Goal: Information Seeking & Learning: Learn about a topic

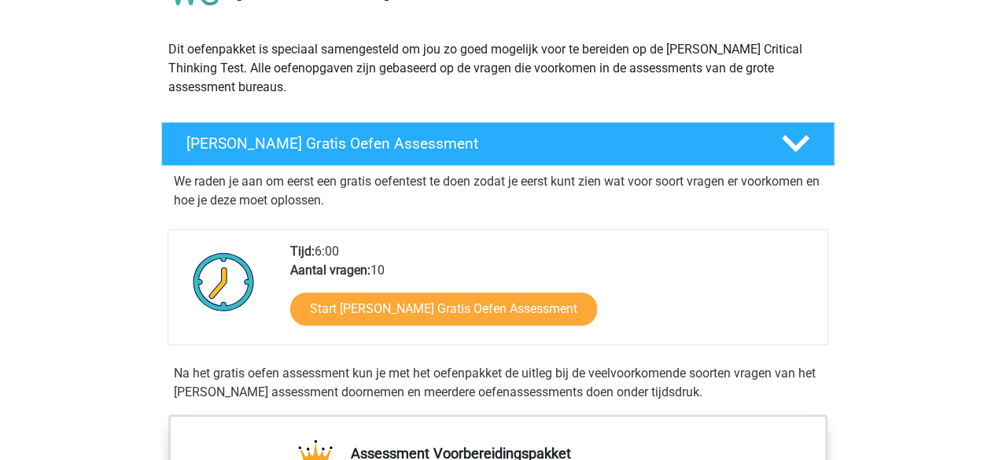
scroll to position [157, 0]
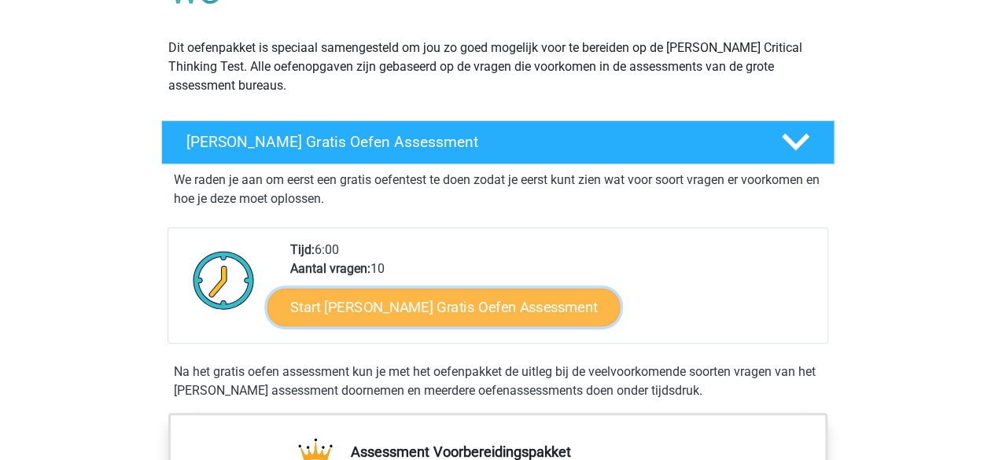
click at [405, 304] on link "Start Watson Glaser Gratis Oefen Assessment" at bounding box center [443, 308] width 353 height 38
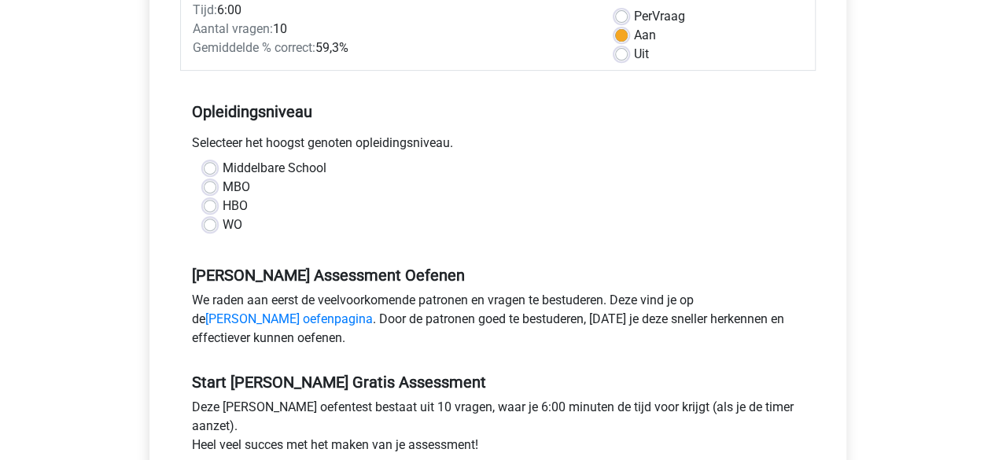
scroll to position [157, 0]
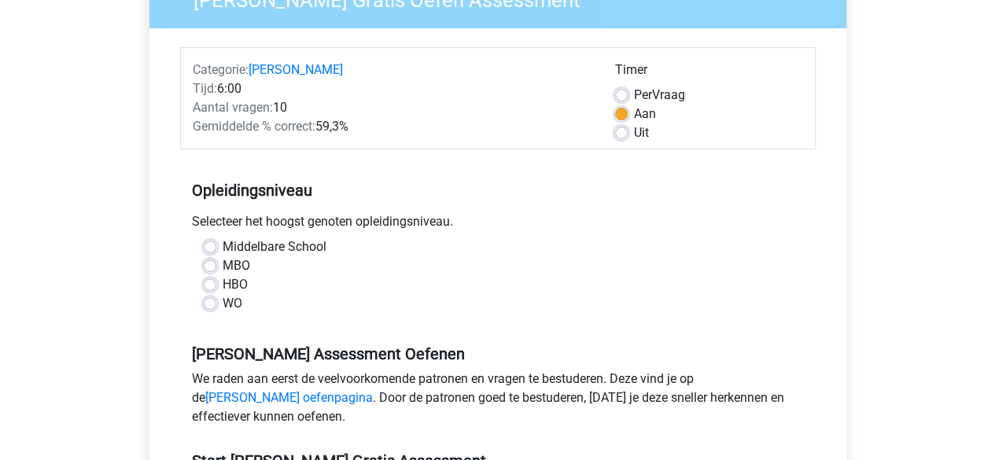
click at [223, 263] on label "MBO" at bounding box center [237, 265] width 28 height 19
click at [212, 263] on input "MBO" at bounding box center [210, 264] width 13 height 16
radio input "true"
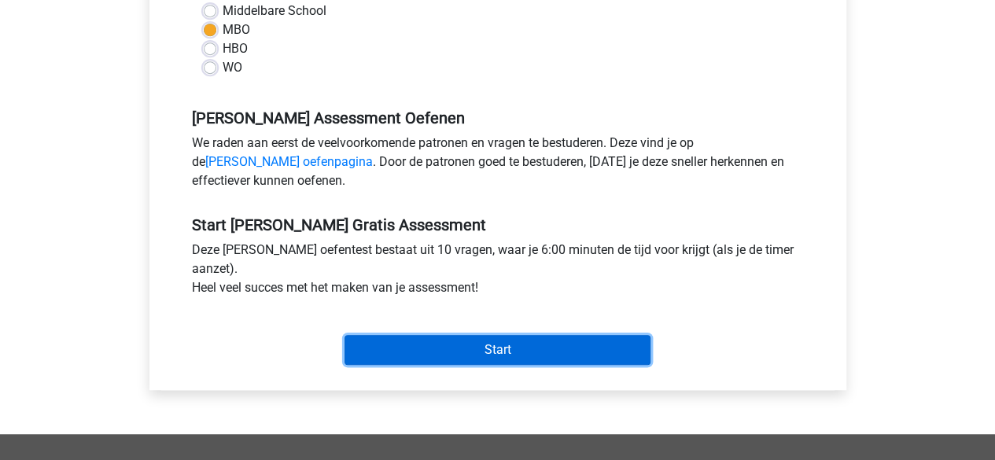
click at [511, 347] on input "Start" at bounding box center [497, 350] width 306 height 30
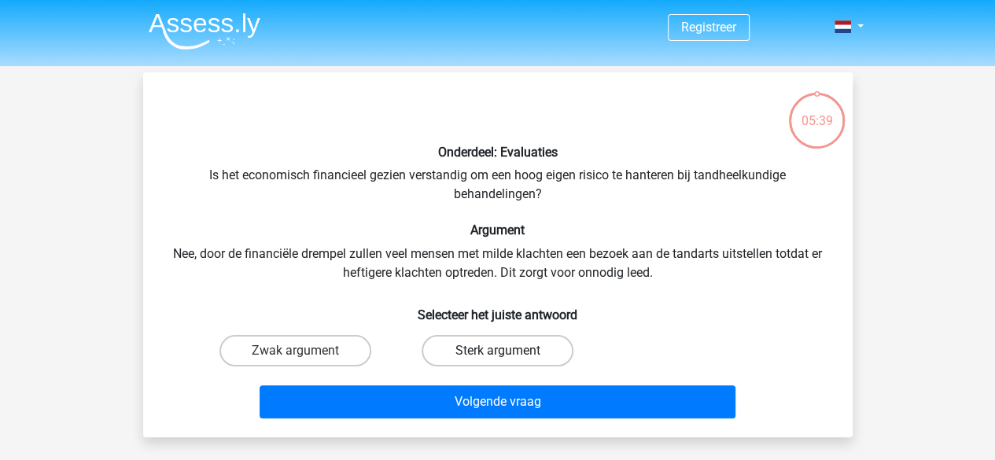
click at [532, 348] on label "Sterk argument" at bounding box center [498, 350] width 152 height 31
click at [507, 351] on input "Sterk argument" at bounding box center [502, 356] width 10 height 10
radio input "true"
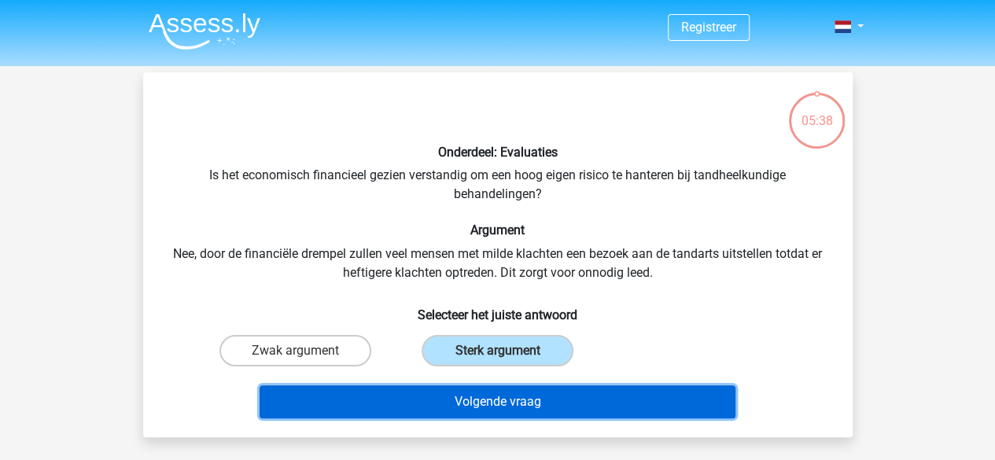
click at [532, 405] on button "Volgende vraag" at bounding box center [498, 401] width 476 height 33
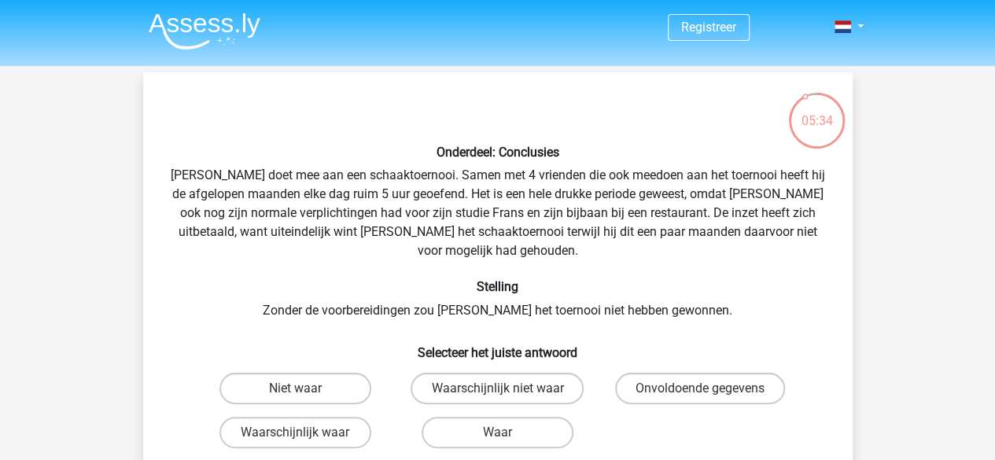
scroll to position [79, 0]
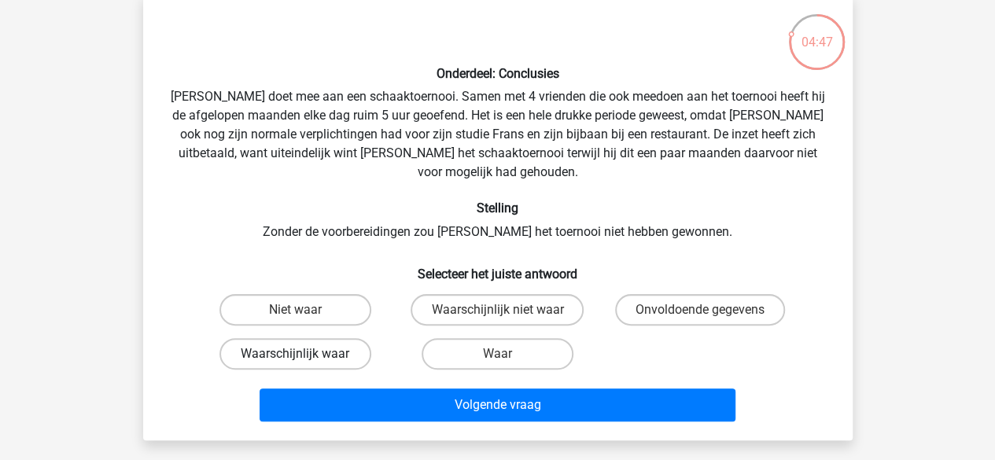
click at [307, 345] on label "Waarschijnlijk waar" at bounding box center [295, 353] width 152 height 31
click at [305, 354] on input "Waarschijnlijk waar" at bounding box center [300, 359] width 10 height 10
radio input "true"
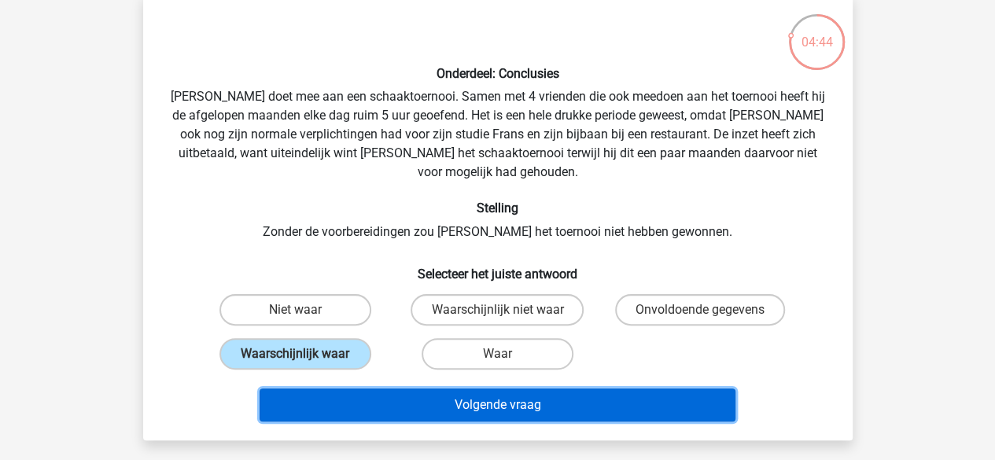
click at [525, 388] on button "Volgende vraag" at bounding box center [498, 404] width 476 height 33
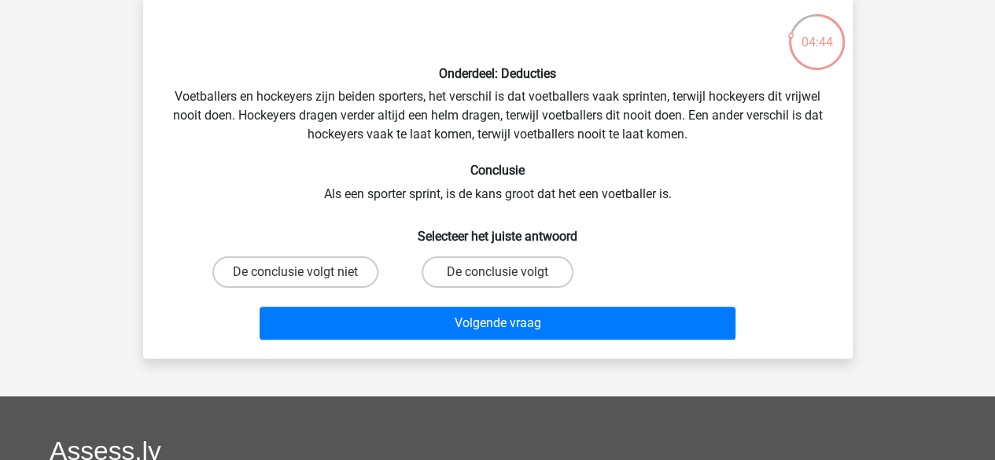
scroll to position [72, 0]
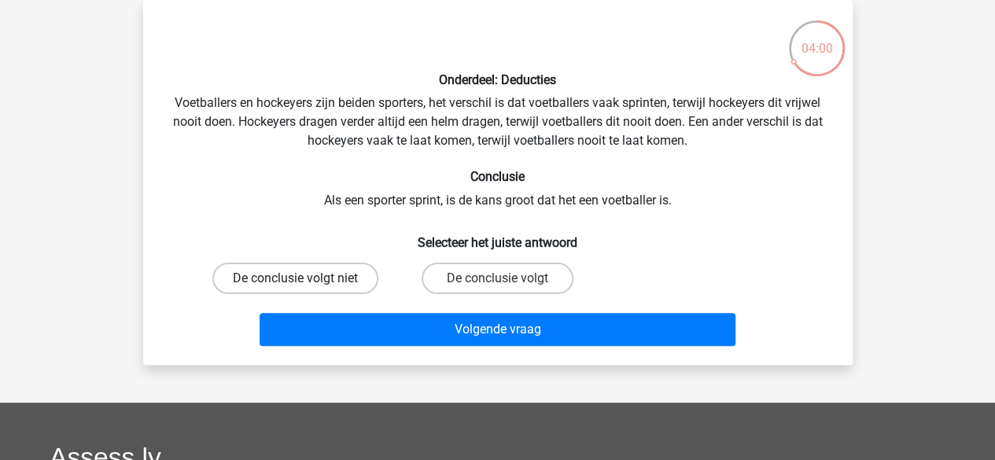
click at [307, 279] on label "De conclusie volgt niet" at bounding box center [295, 278] width 166 height 31
click at [305, 279] on input "De conclusie volgt niet" at bounding box center [300, 283] width 10 height 10
radio input "true"
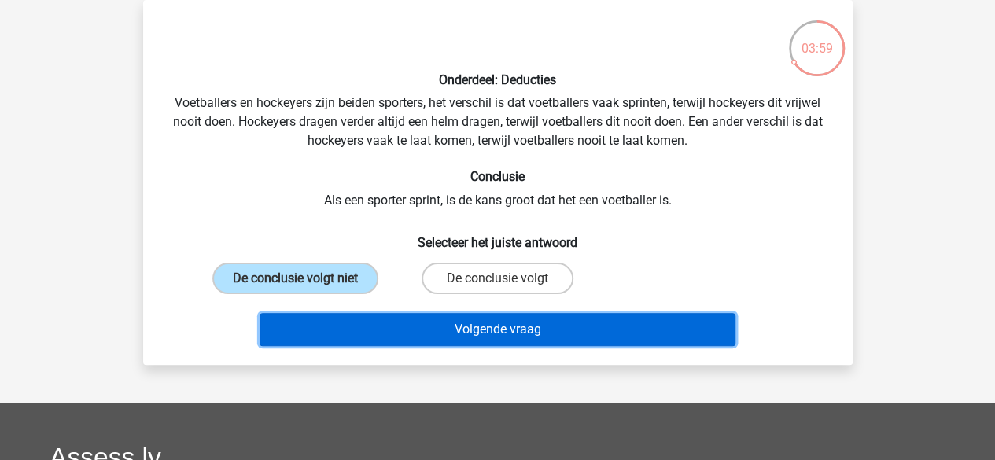
click at [544, 331] on button "Volgende vraag" at bounding box center [498, 329] width 476 height 33
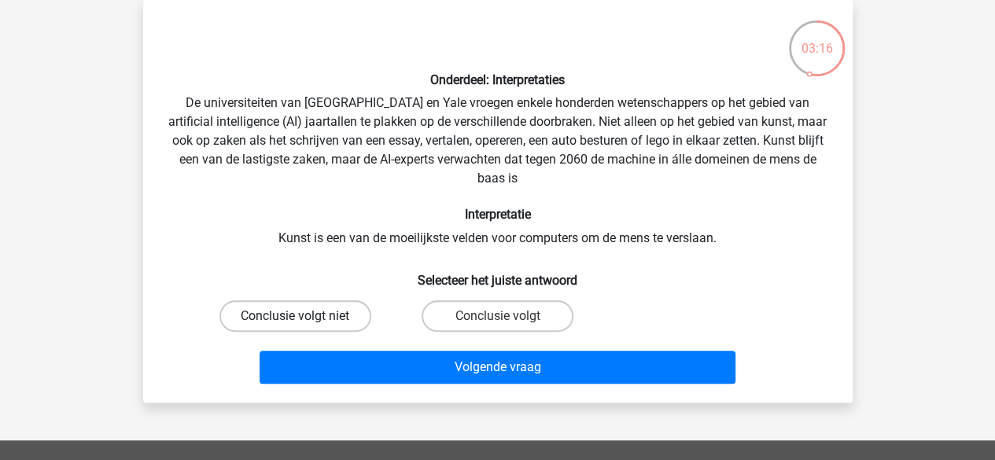
click at [329, 317] on label "Conclusie volgt niet" at bounding box center [295, 315] width 152 height 31
click at [305, 317] on input "Conclusie volgt niet" at bounding box center [300, 321] width 10 height 10
radio input "true"
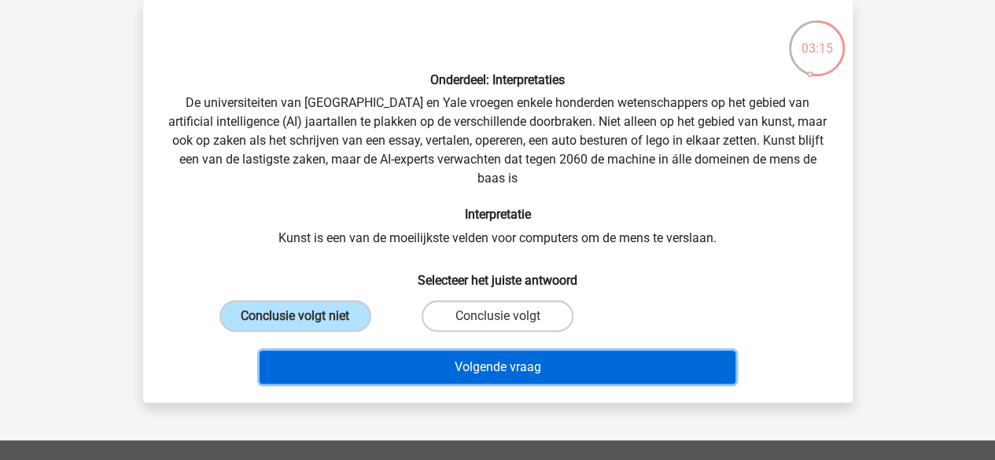
click at [525, 363] on button "Volgende vraag" at bounding box center [498, 367] width 476 height 33
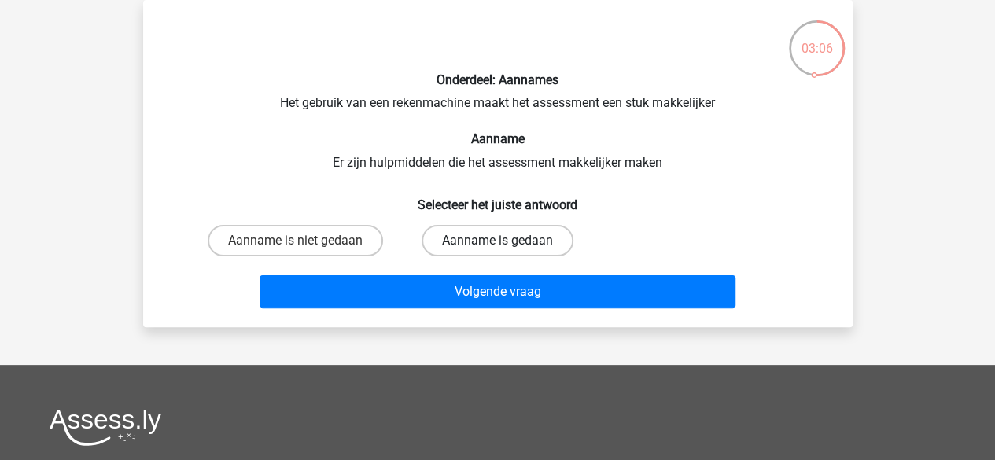
click at [484, 246] on label "Aanname is gedaan" at bounding box center [498, 240] width 152 height 31
click at [497, 246] on input "Aanname is gedaan" at bounding box center [502, 246] width 10 height 10
radio input "true"
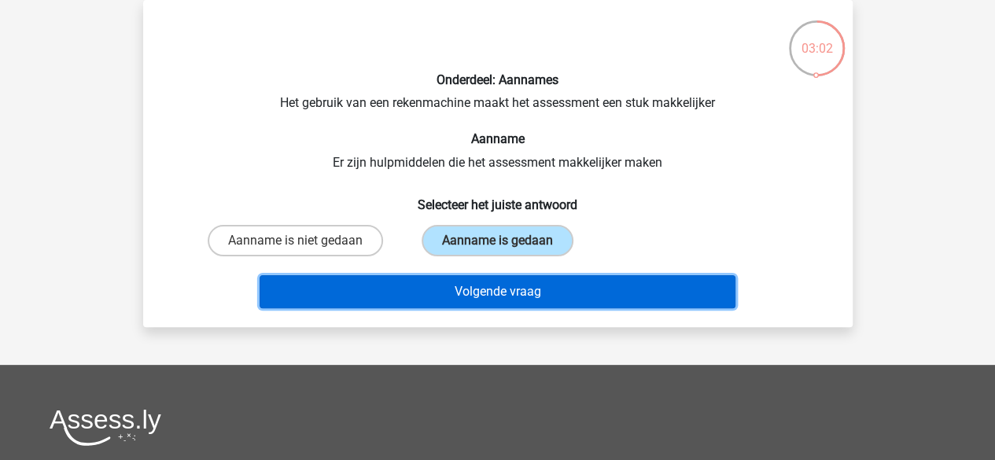
click at [496, 292] on button "Volgende vraag" at bounding box center [498, 291] width 476 height 33
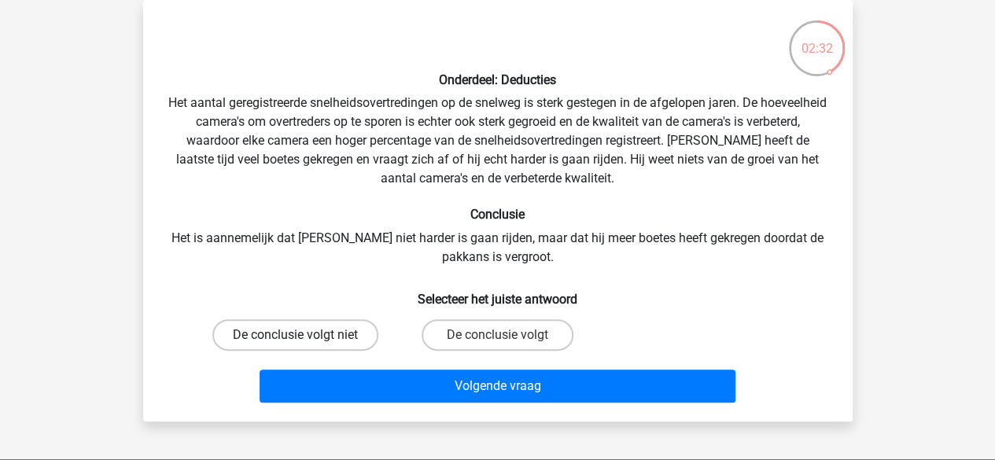
click at [338, 331] on label "De conclusie volgt niet" at bounding box center [295, 334] width 166 height 31
click at [305, 335] on input "De conclusie volgt niet" at bounding box center [300, 340] width 10 height 10
radio input "true"
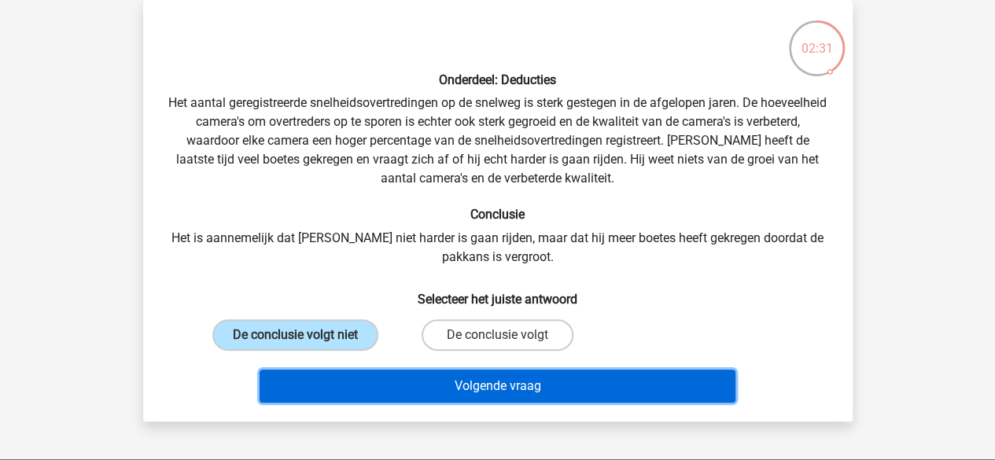
click at [569, 391] on button "Volgende vraag" at bounding box center [498, 386] width 476 height 33
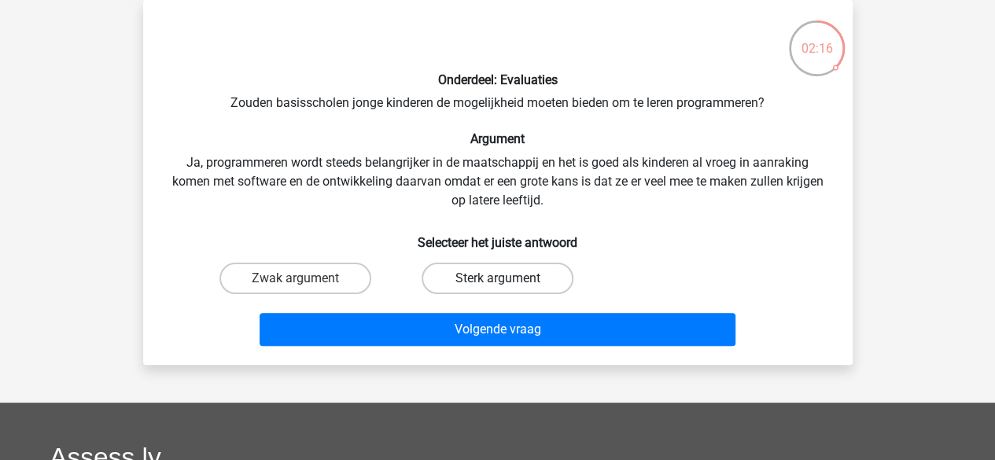
click at [484, 271] on label "Sterk argument" at bounding box center [498, 278] width 152 height 31
click at [497, 278] on input "Sterk argument" at bounding box center [502, 283] width 10 height 10
radio input "true"
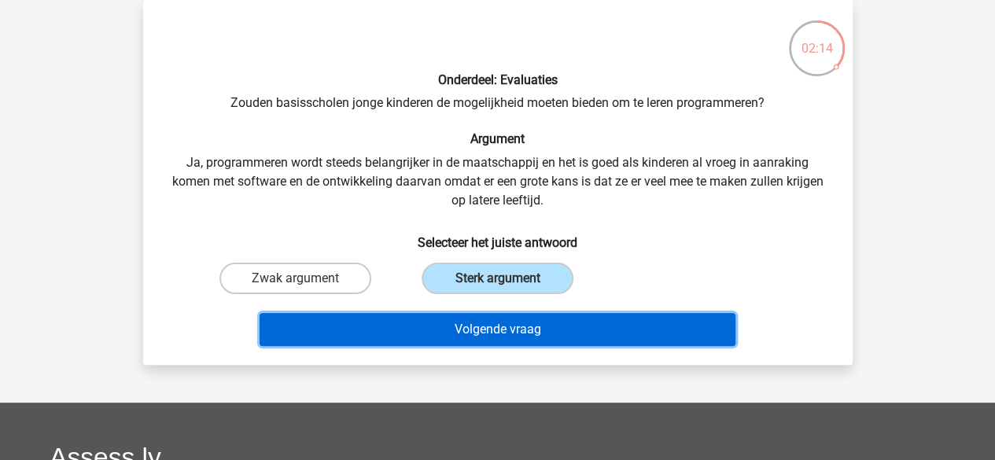
click at [503, 333] on button "Volgende vraag" at bounding box center [498, 329] width 476 height 33
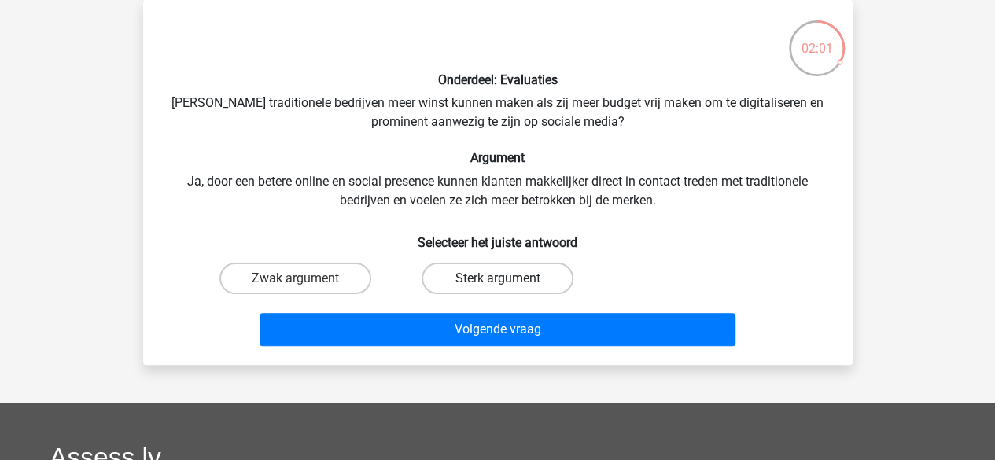
click at [488, 283] on label "Sterk argument" at bounding box center [498, 278] width 152 height 31
click at [497, 283] on input "Sterk argument" at bounding box center [502, 283] width 10 height 10
radio input "true"
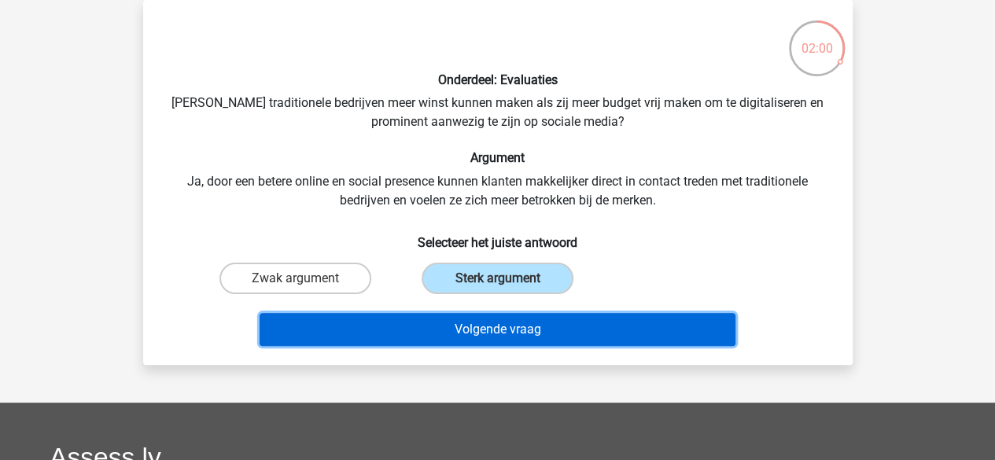
click at [517, 334] on button "Volgende vraag" at bounding box center [498, 329] width 476 height 33
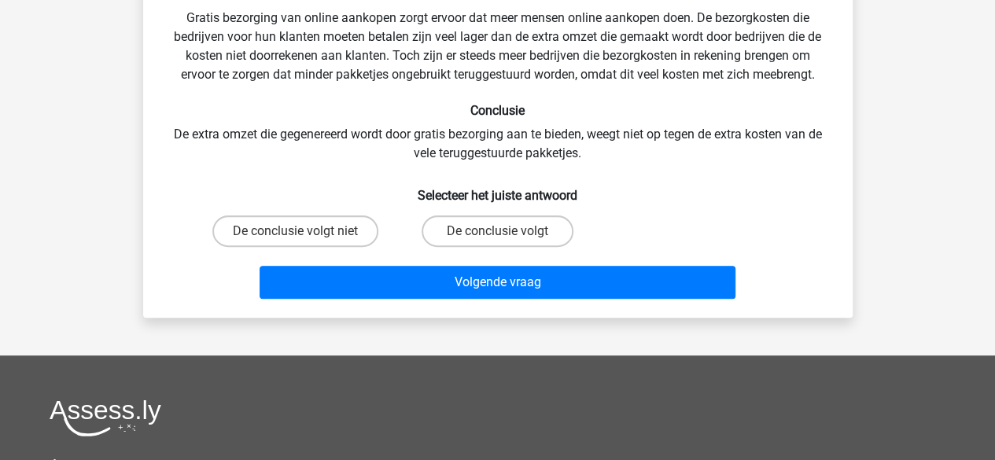
scroll to position [79, 0]
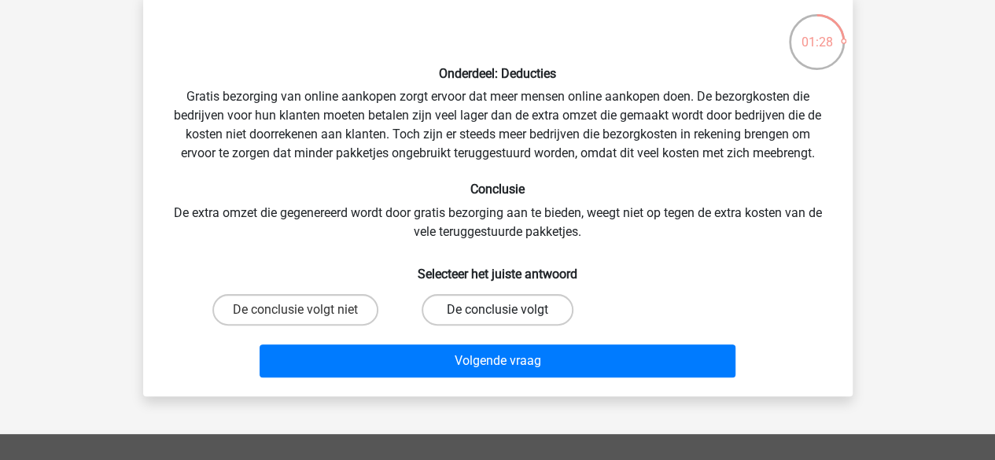
drag, startPoint x: 525, startPoint y: 306, endPoint x: 536, endPoint y: 348, distance: 43.9
click at [525, 307] on label "De conclusie volgt" at bounding box center [498, 309] width 152 height 31
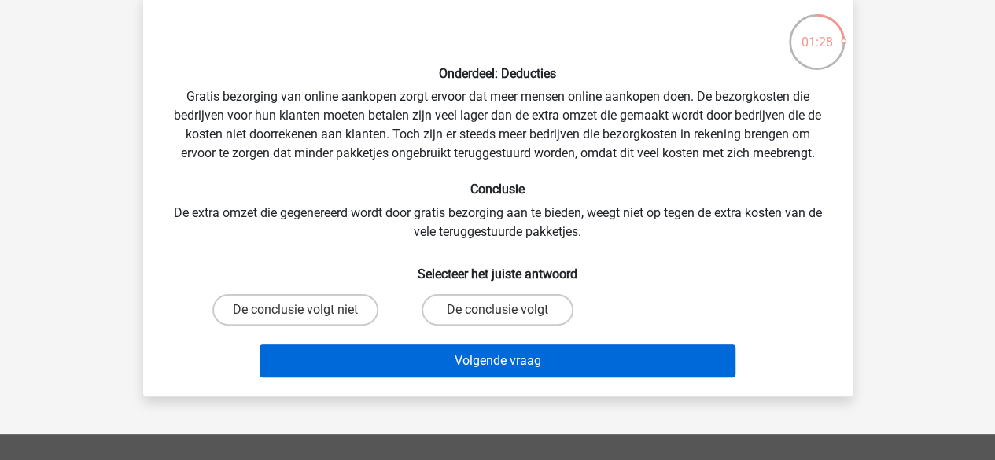
click at [507, 310] on input "De conclusie volgt" at bounding box center [502, 315] width 10 height 10
radio input "true"
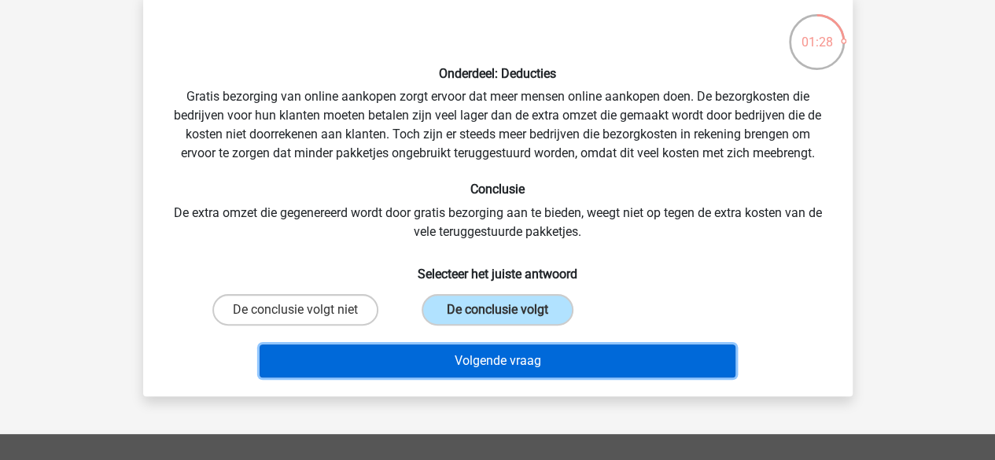
click at [536, 365] on button "Volgende vraag" at bounding box center [498, 360] width 476 height 33
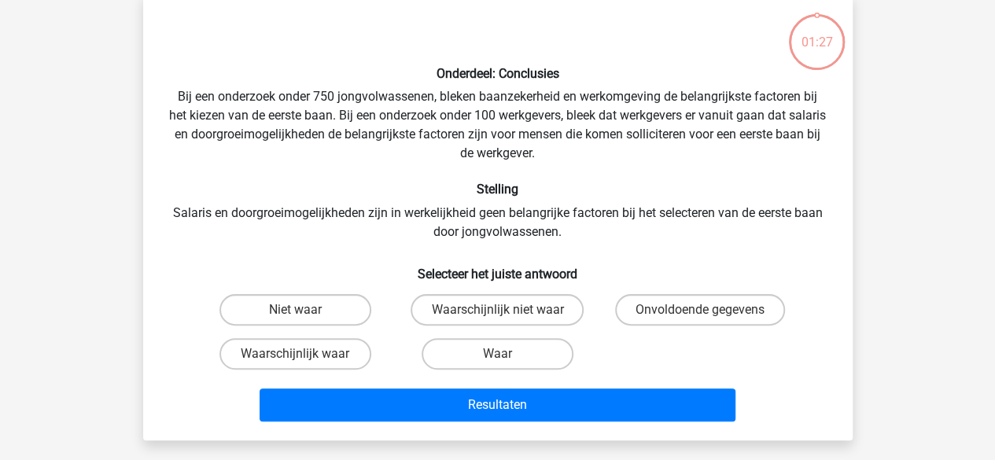
scroll to position [72, 0]
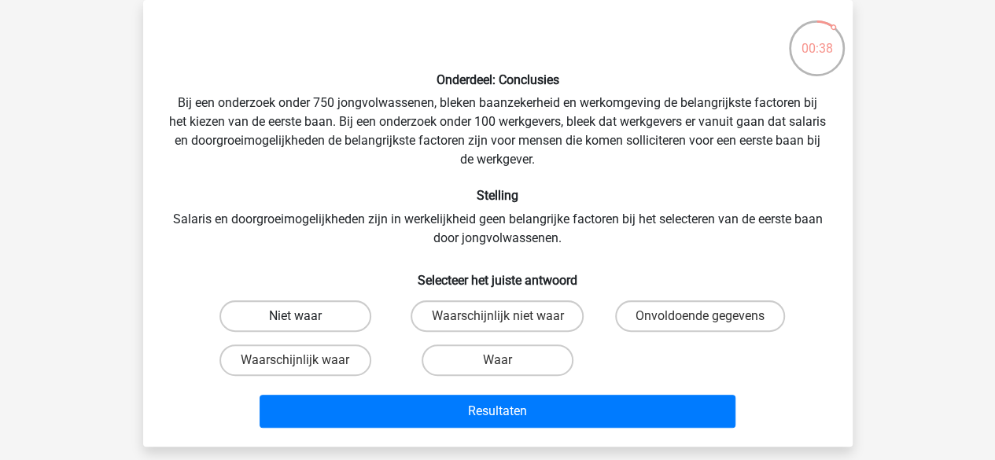
click at [307, 301] on label "Niet waar" at bounding box center [295, 315] width 152 height 31
click at [305, 316] on input "Niet waar" at bounding box center [300, 321] width 10 height 10
radio input "true"
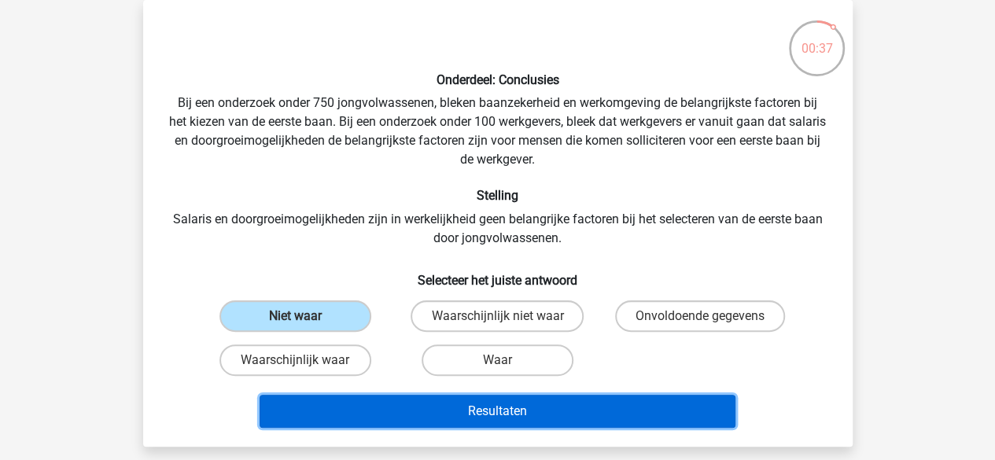
click at [524, 421] on button "Resultaten" at bounding box center [498, 411] width 476 height 33
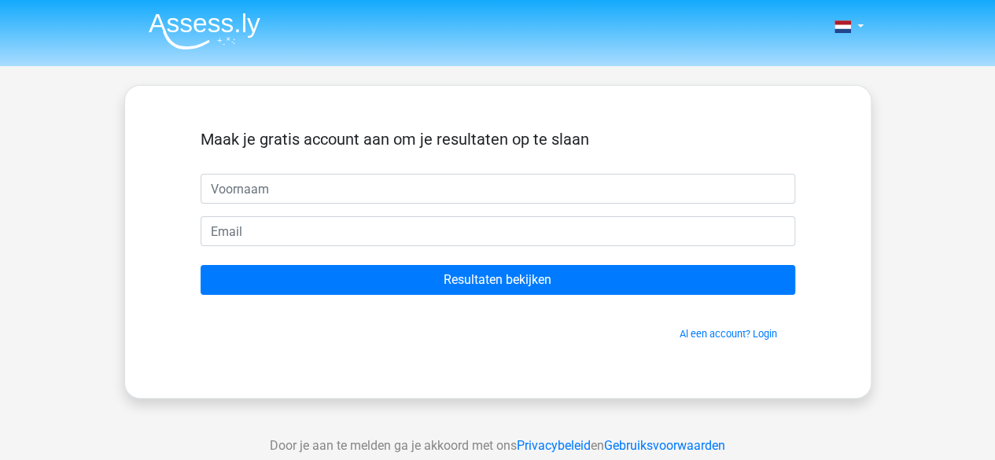
click at [243, 190] on input "text" at bounding box center [498, 189] width 595 height 30
type input "Rajiv"
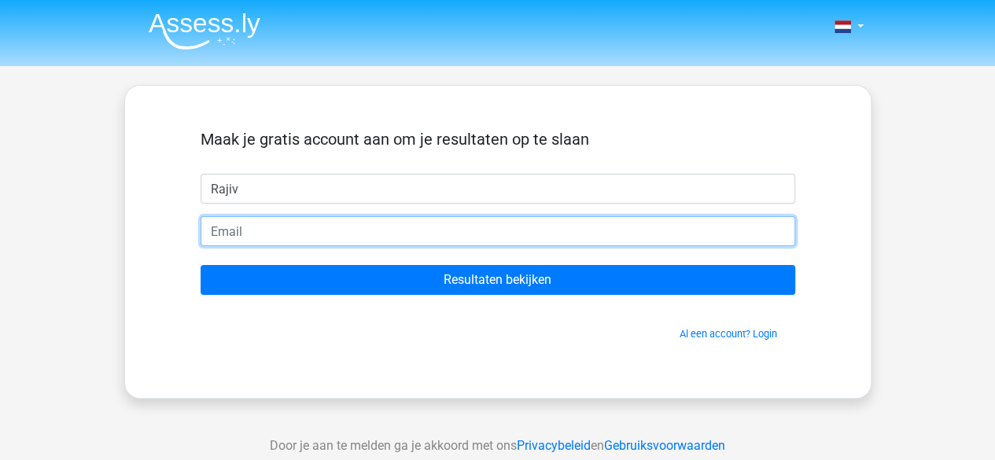
click at [275, 226] on input "email" at bounding box center [498, 231] width 595 height 30
type input "rajiv_c@live.nl"
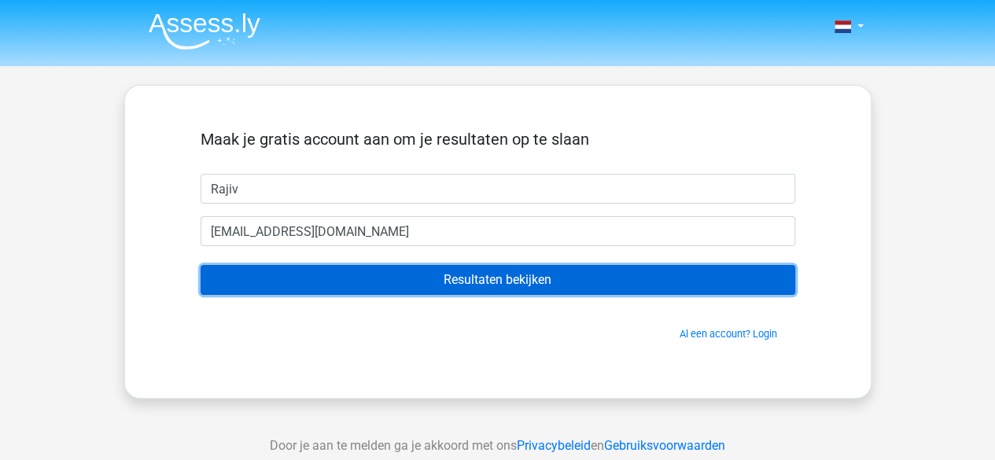
click at [504, 274] on input "Resultaten bekijken" at bounding box center [498, 280] width 595 height 30
